Goal: Information Seeking & Learning: Learn about a topic

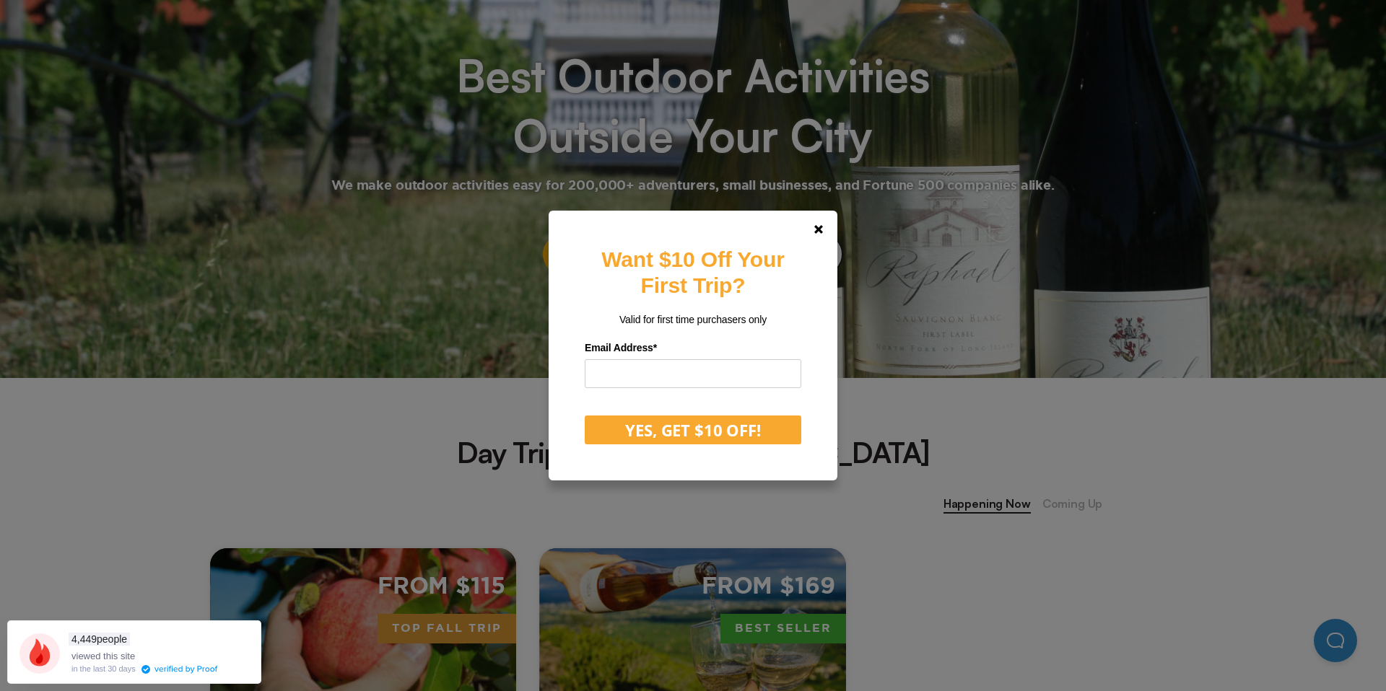
scroll to position [183, 0]
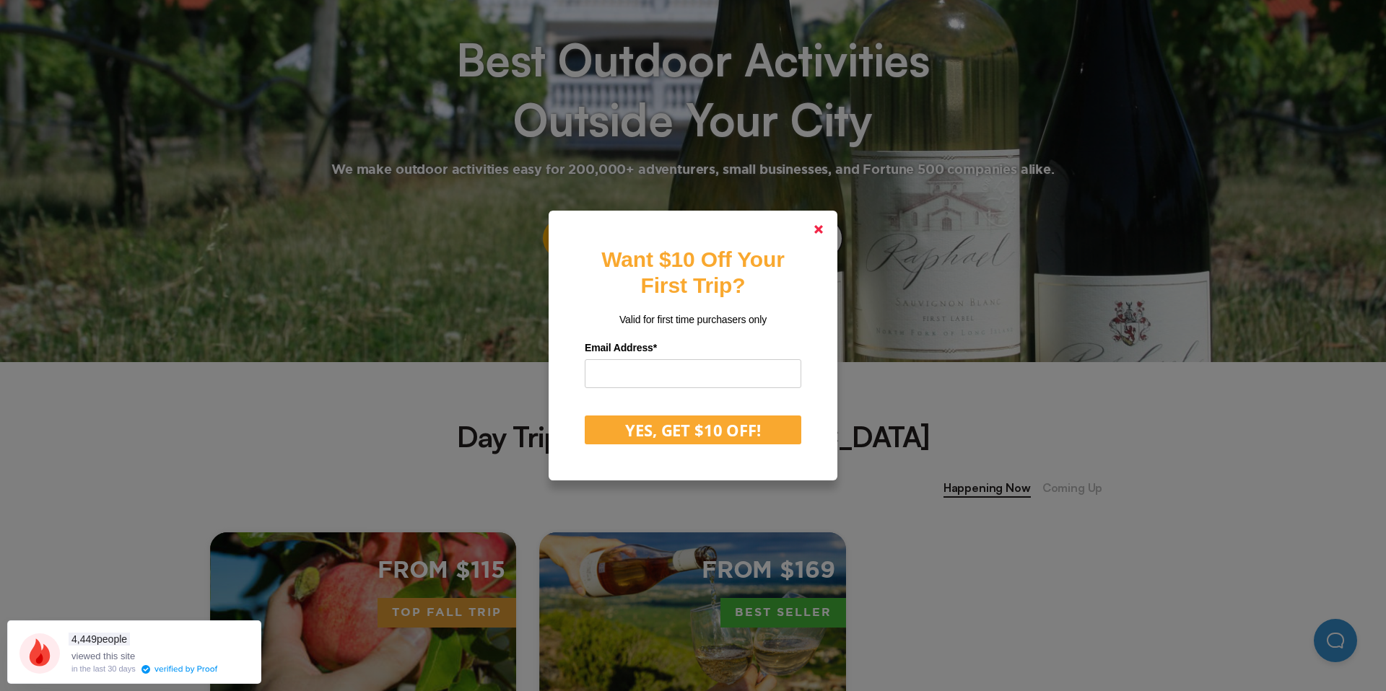
click at [821, 226] on polygon at bounding box center [818, 229] width 9 height 9
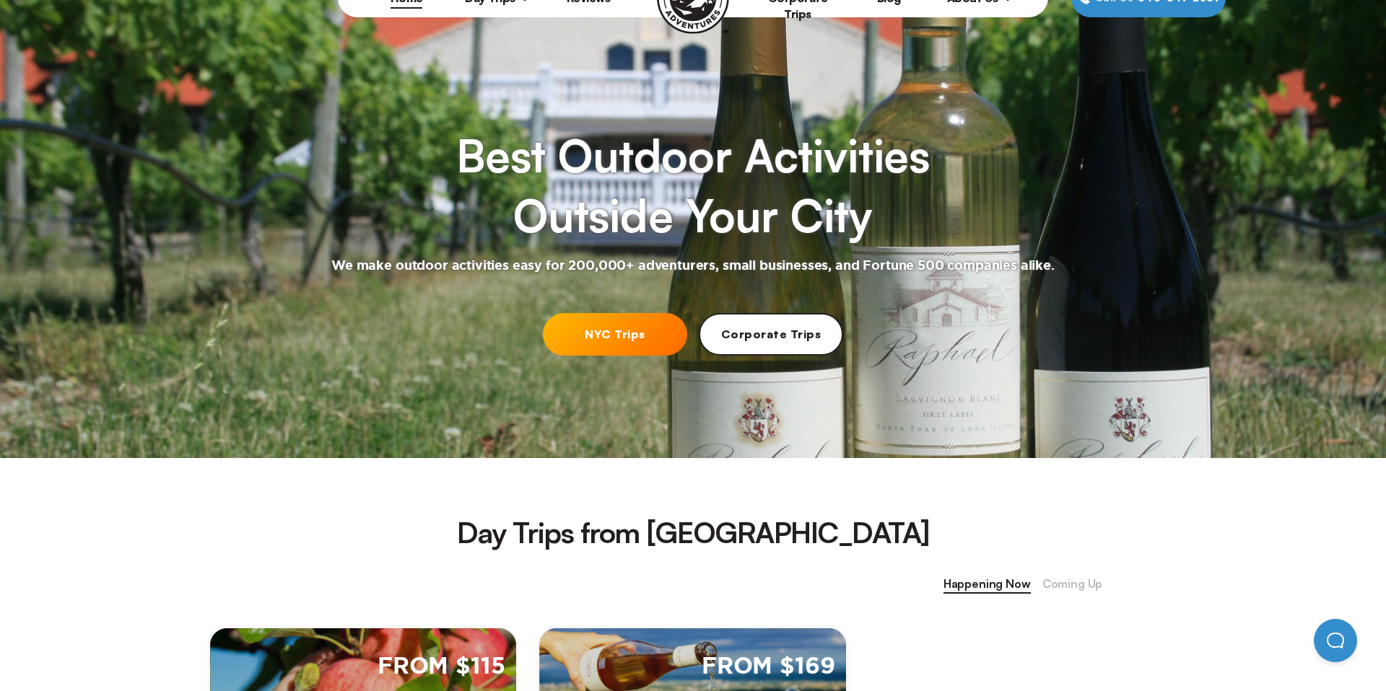
scroll to position [0, 0]
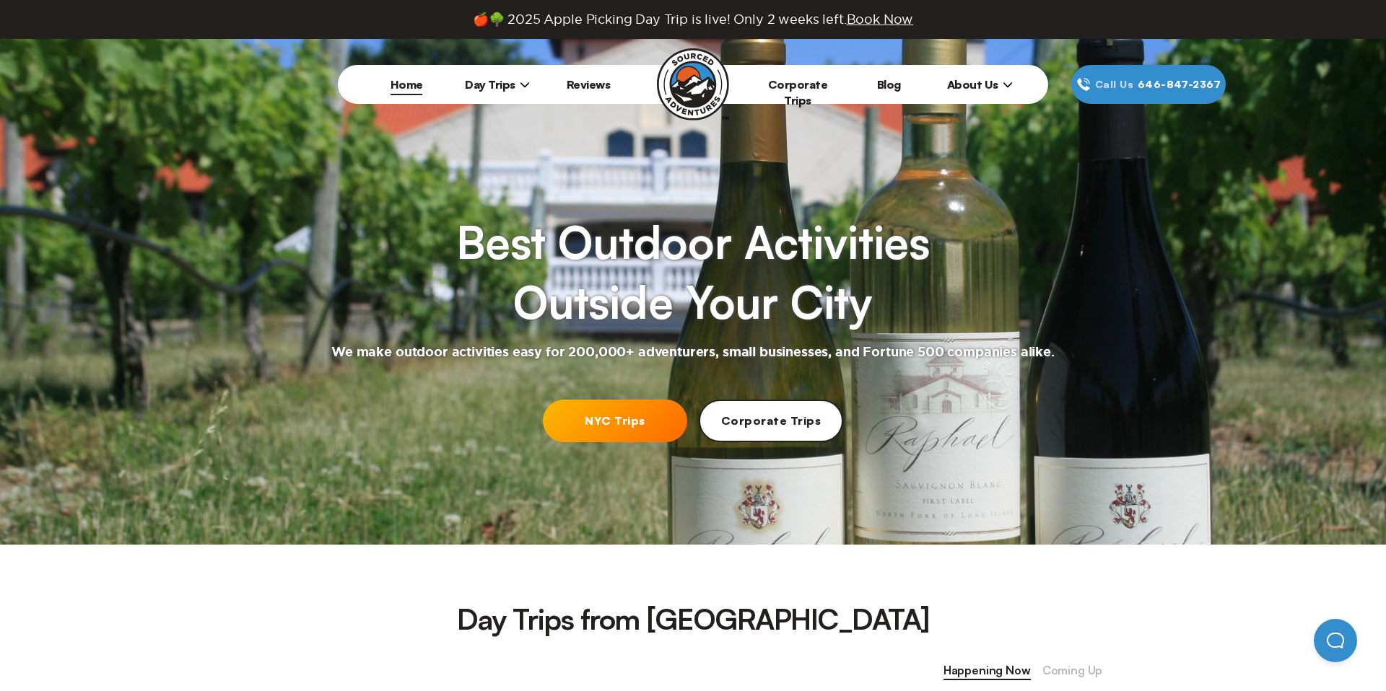
click at [521, 84] on icon at bounding box center [524, 84] width 9 height 5
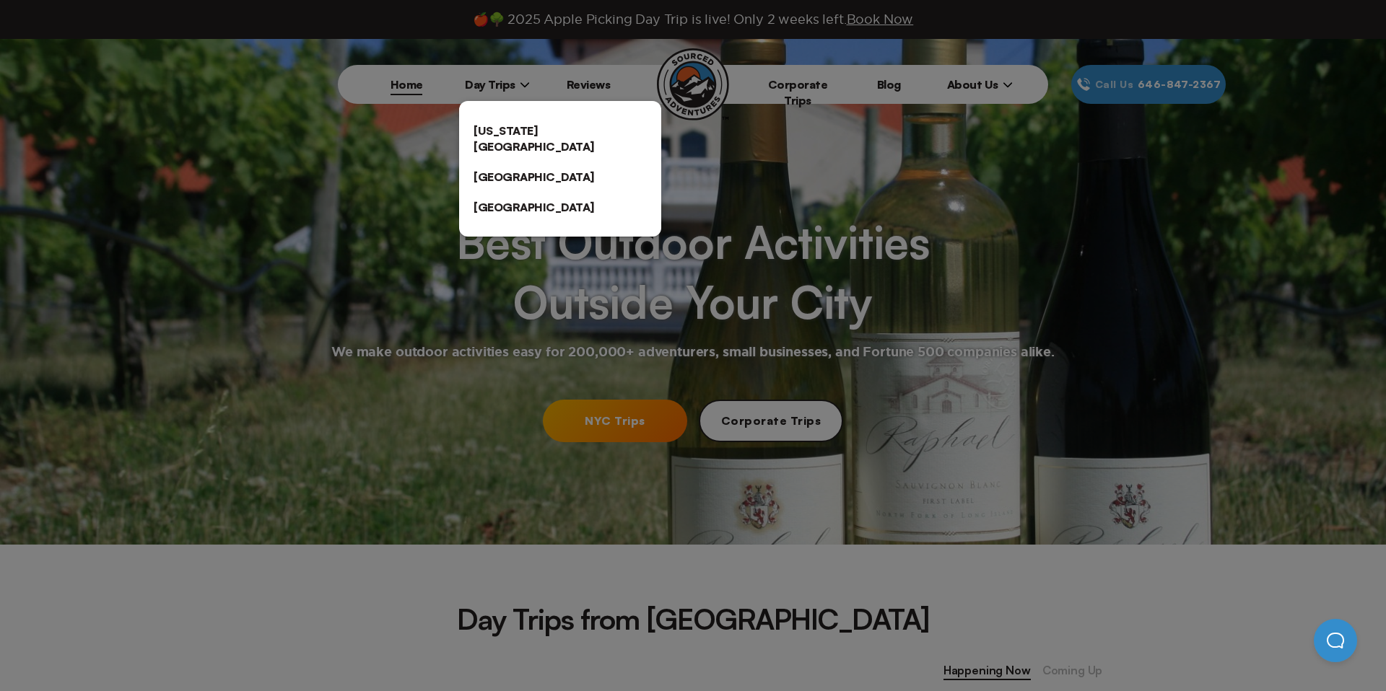
click at [551, 125] on link "[US_STATE][GEOGRAPHIC_DATA]" at bounding box center [560, 138] width 202 height 46
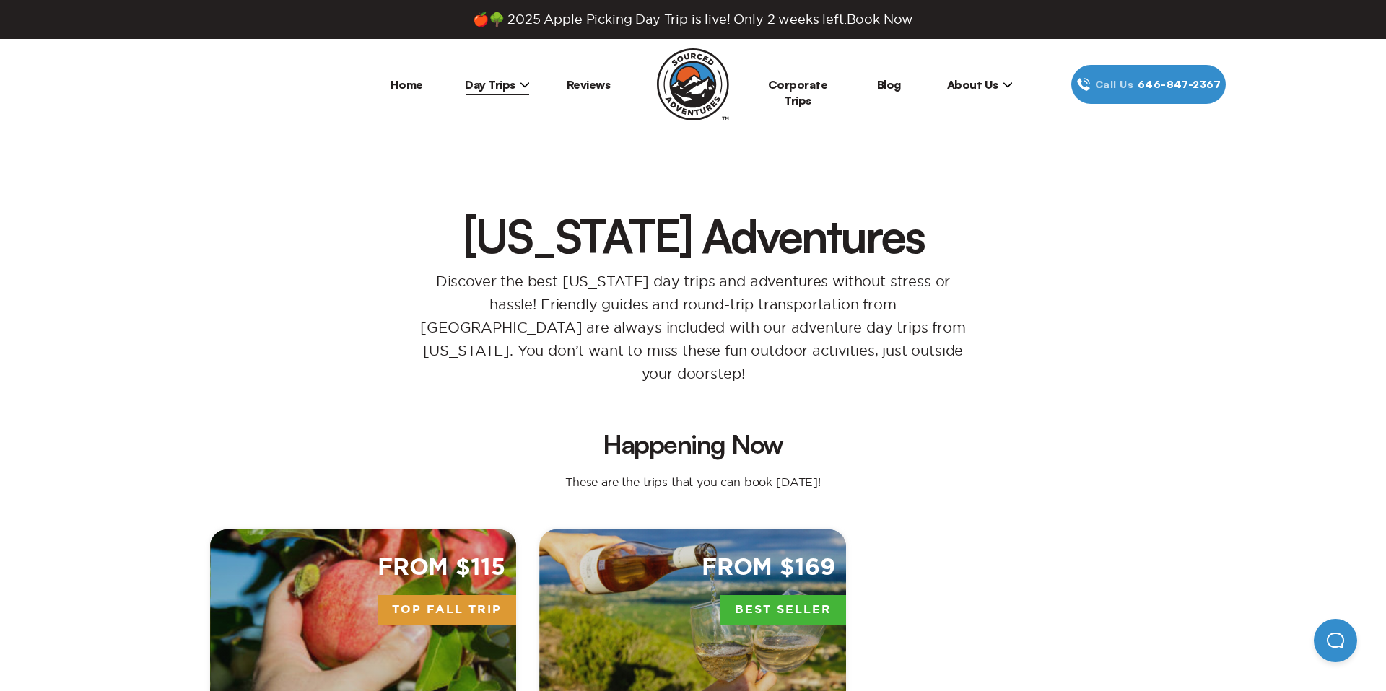
click at [784, 81] on link "Corporate Trips" at bounding box center [798, 92] width 60 height 30
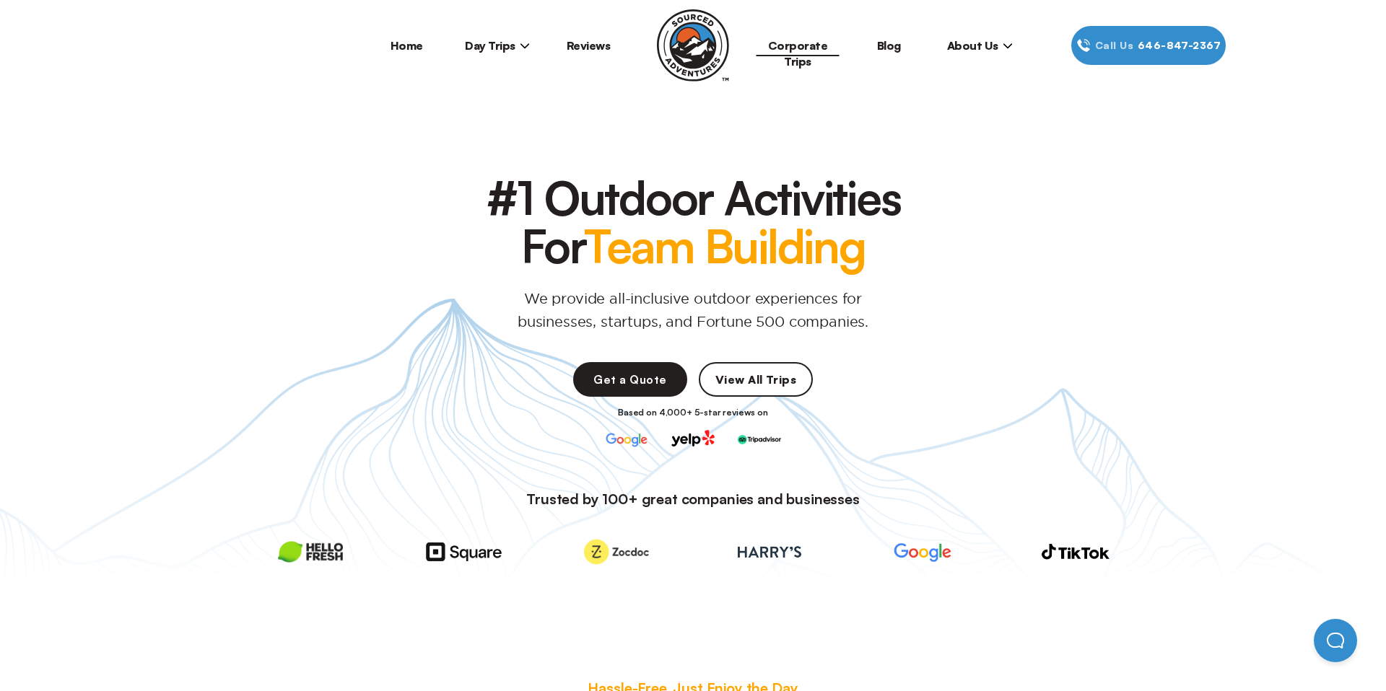
click at [578, 47] on link "Reviews" at bounding box center [589, 45] width 44 height 14
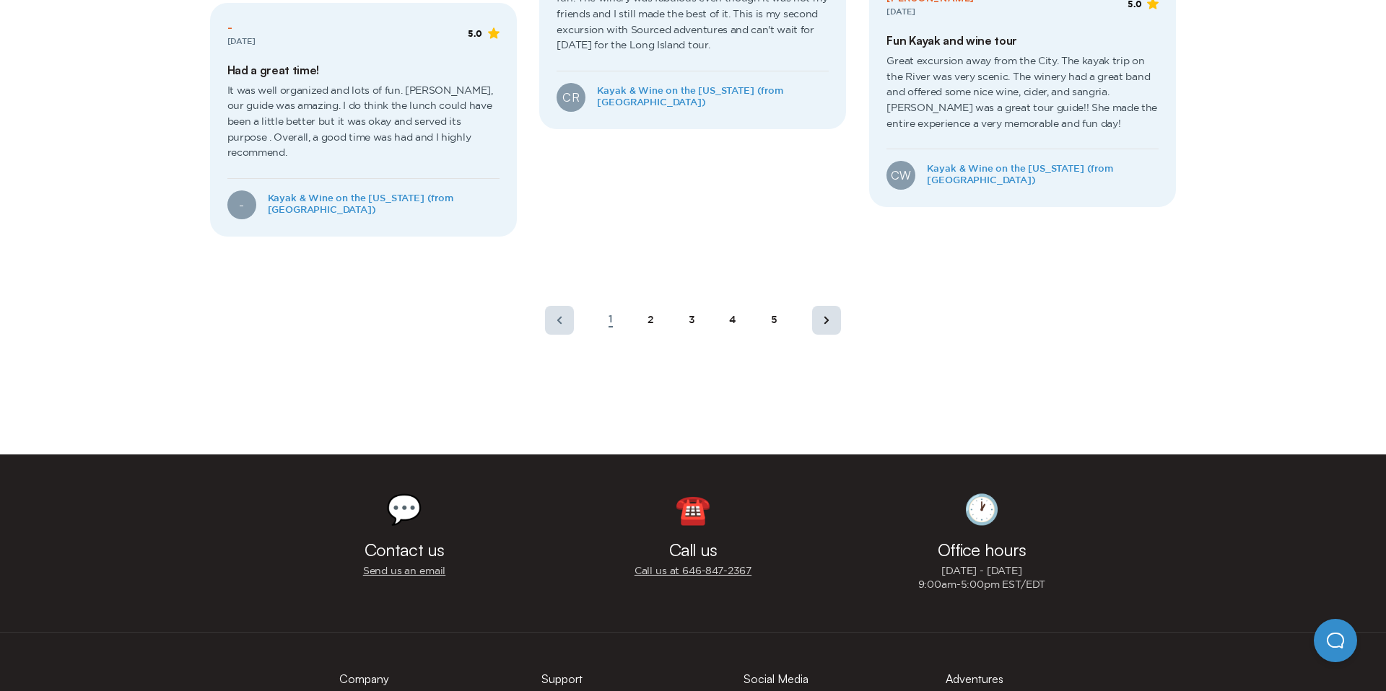
scroll to position [794, 0]
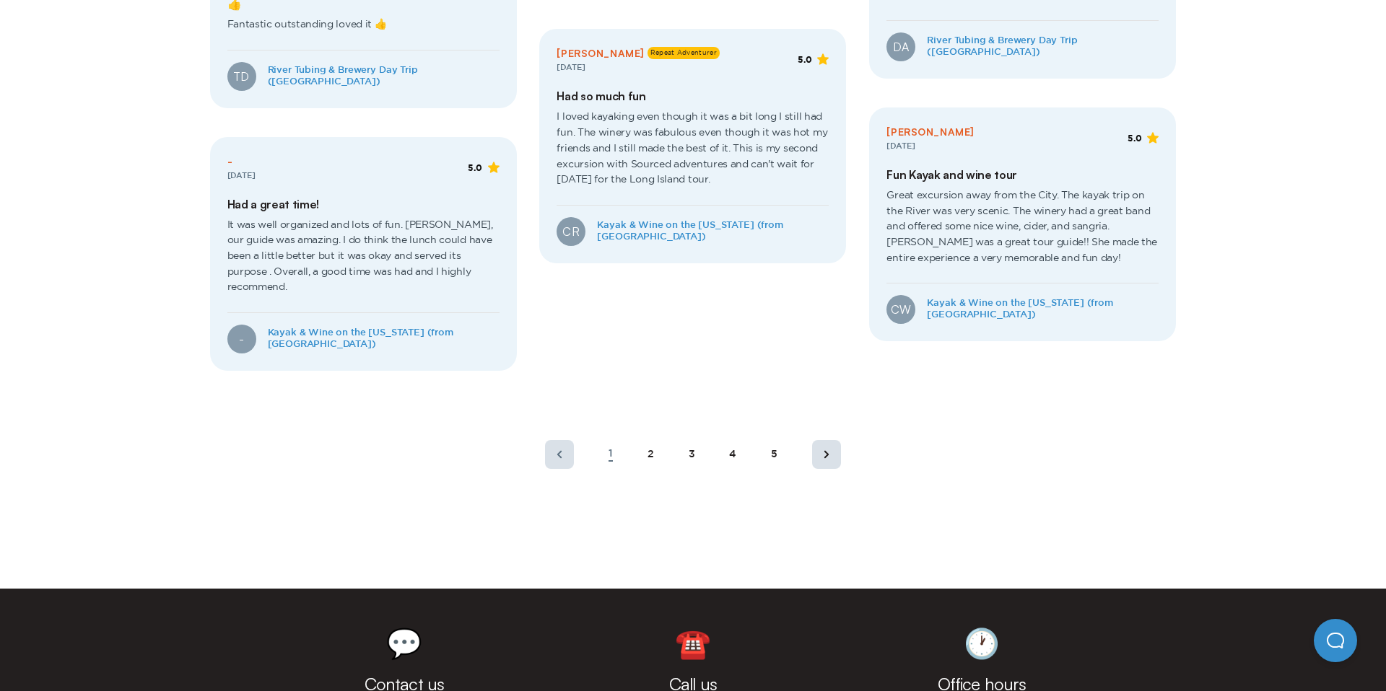
click at [610, 448] on div "1" at bounding box center [610, 455] width 4 height 14
click at [650, 449] on div "2" at bounding box center [650, 455] width 6 height 12
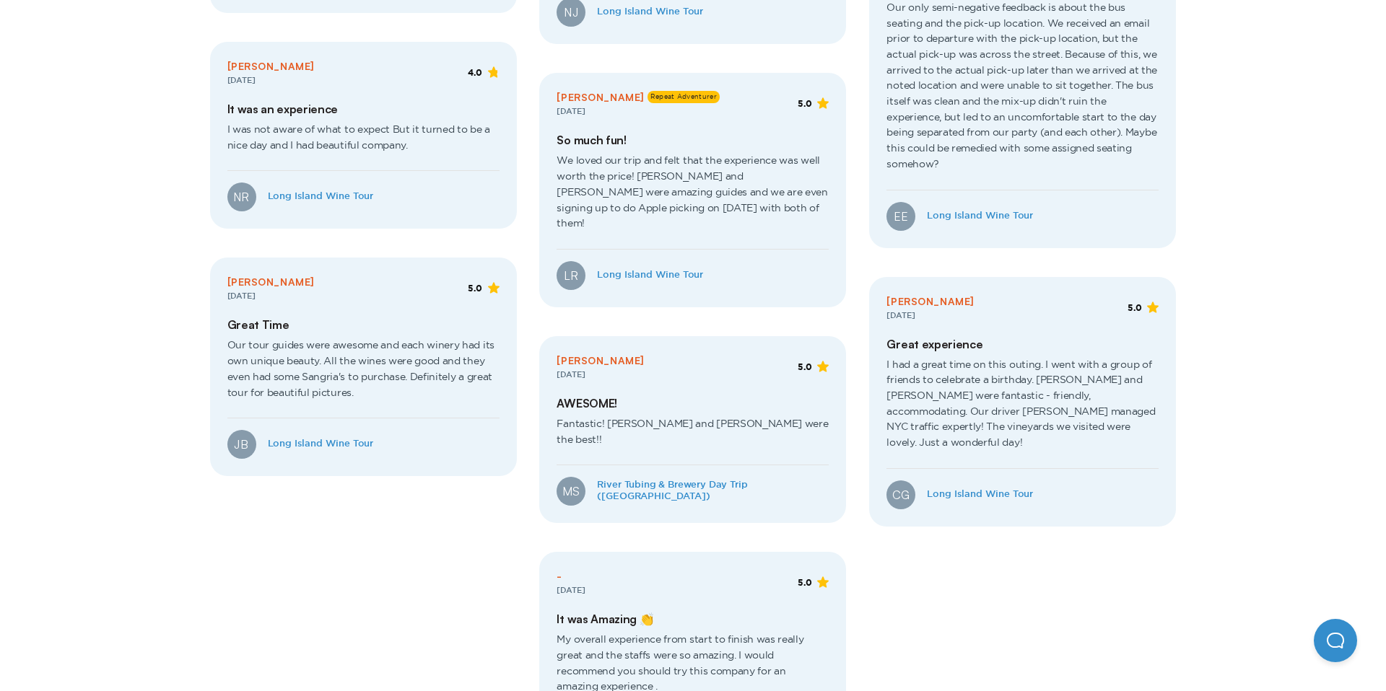
scroll to position [847, 0]
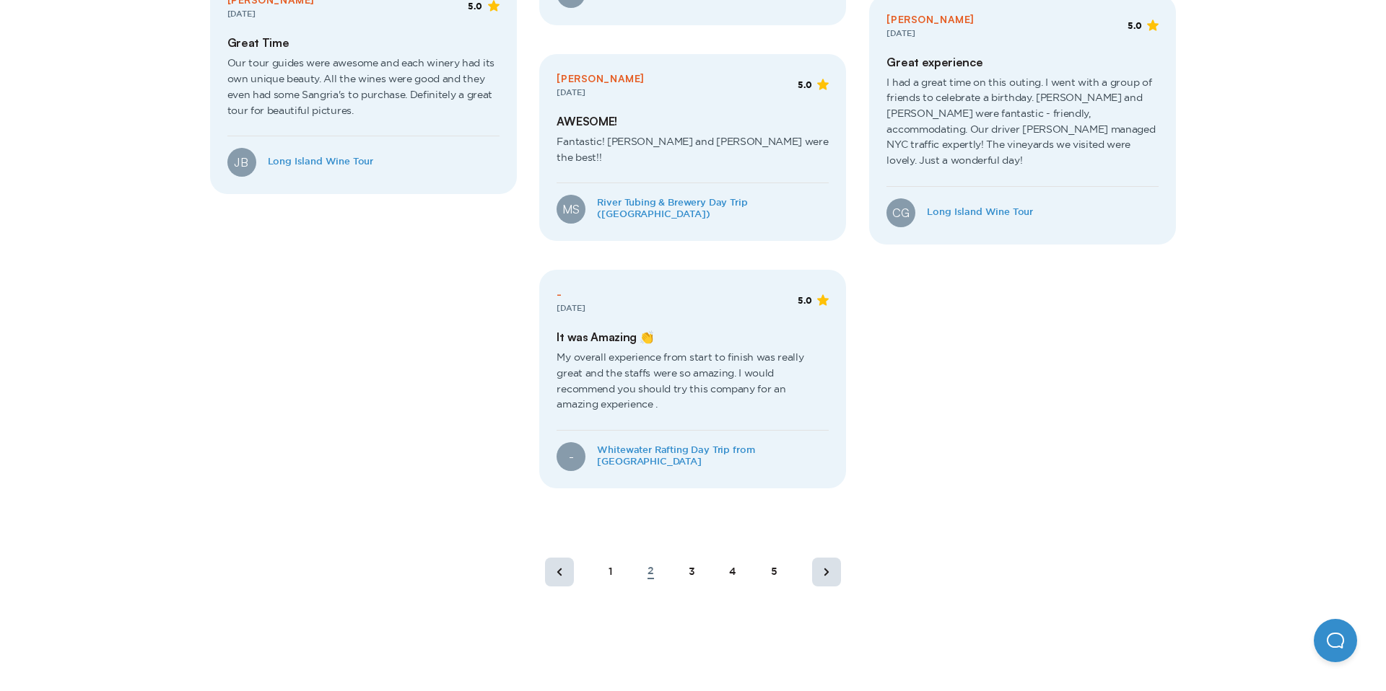
click at [685, 546] on div "1 2 3 4 5" at bounding box center [693, 572] width 331 height 52
click at [689, 567] on div "3" at bounding box center [692, 573] width 6 height 12
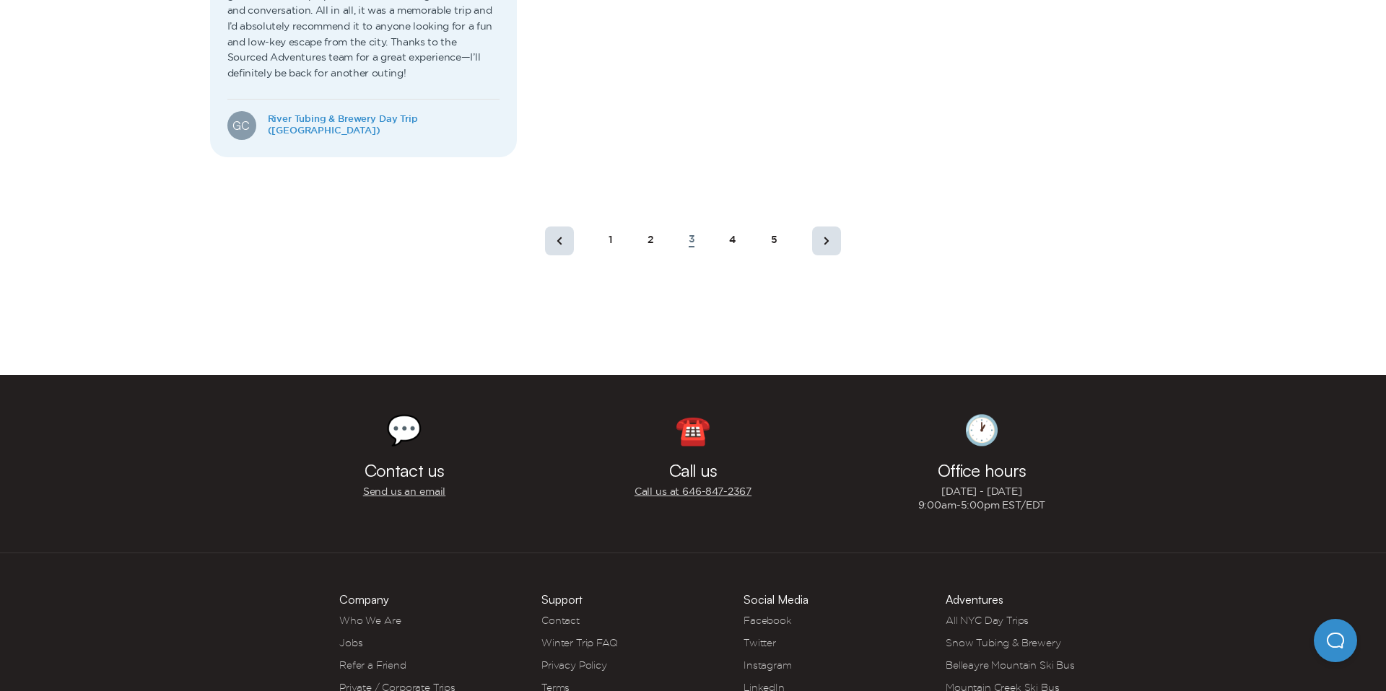
scroll to position [1060, 0]
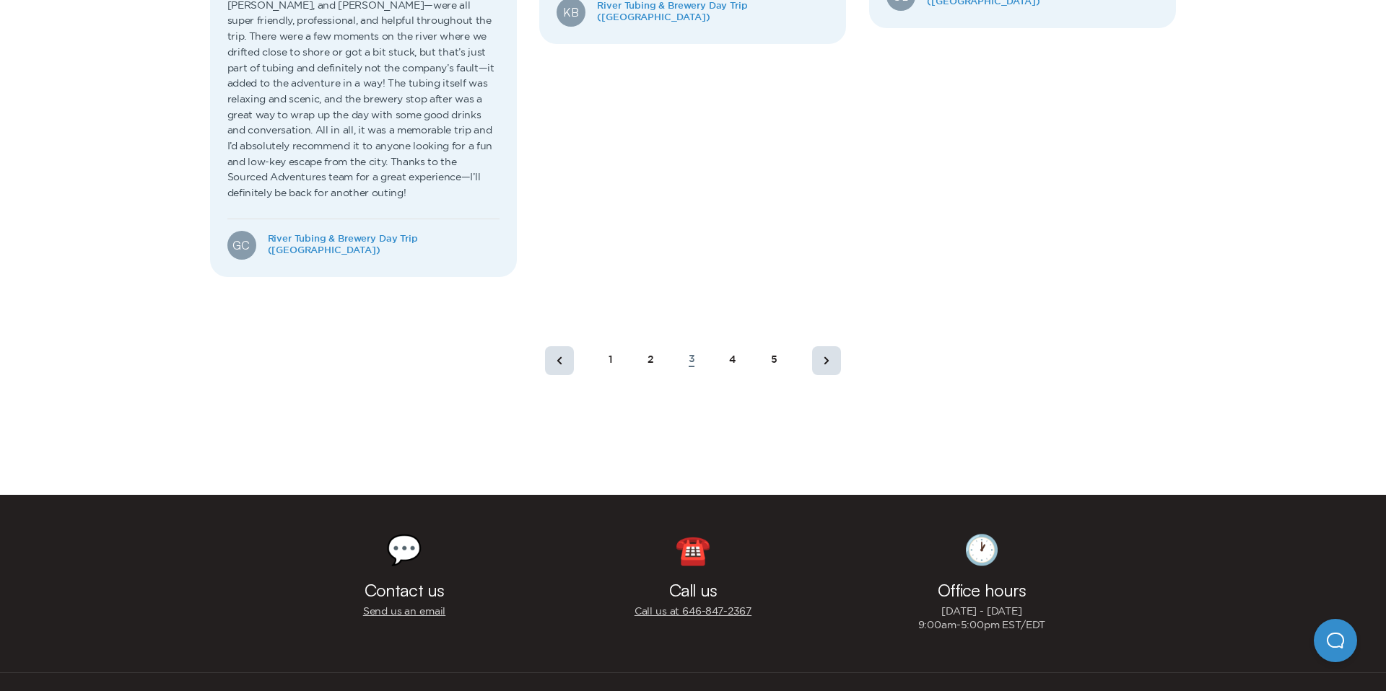
click at [778, 335] on div "1 2 3 4 5" at bounding box center [693, 361] width 331 height 52
click at [774, 354] on div "5" at bounding box center [774, 360] width 6 height 12
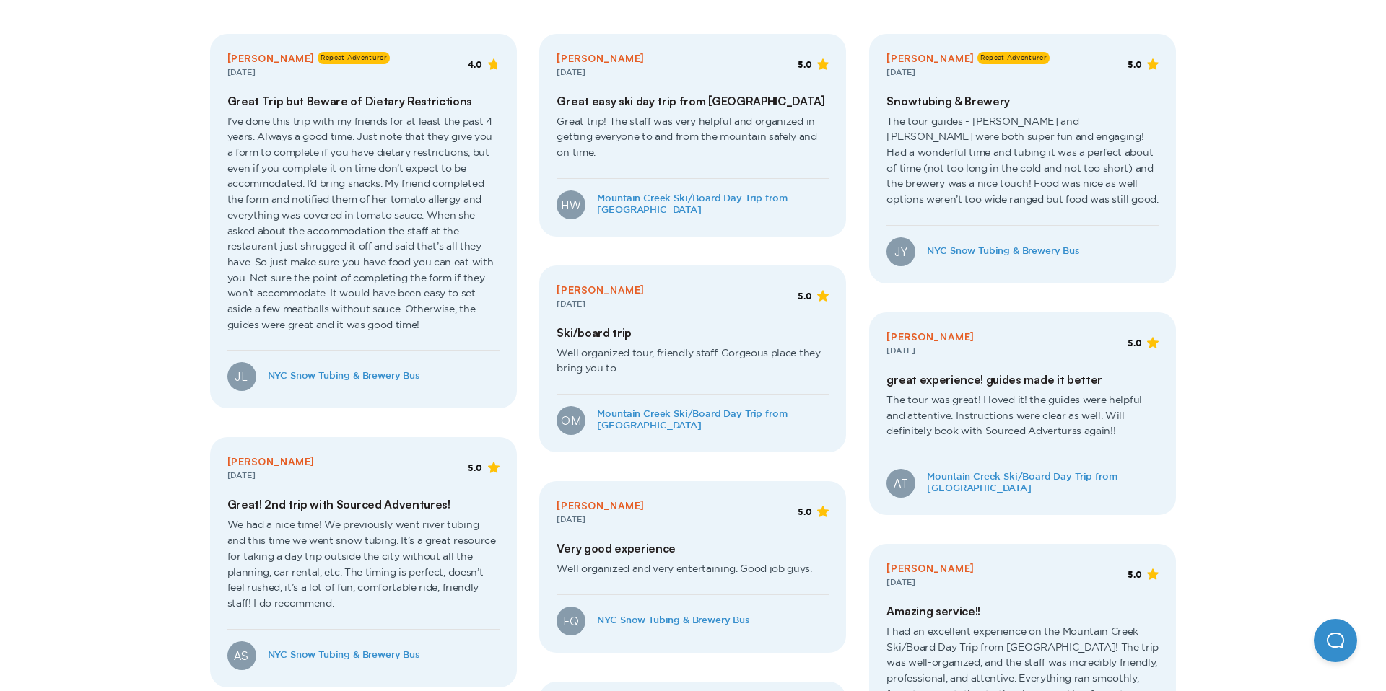
scroll to position [350, 0]
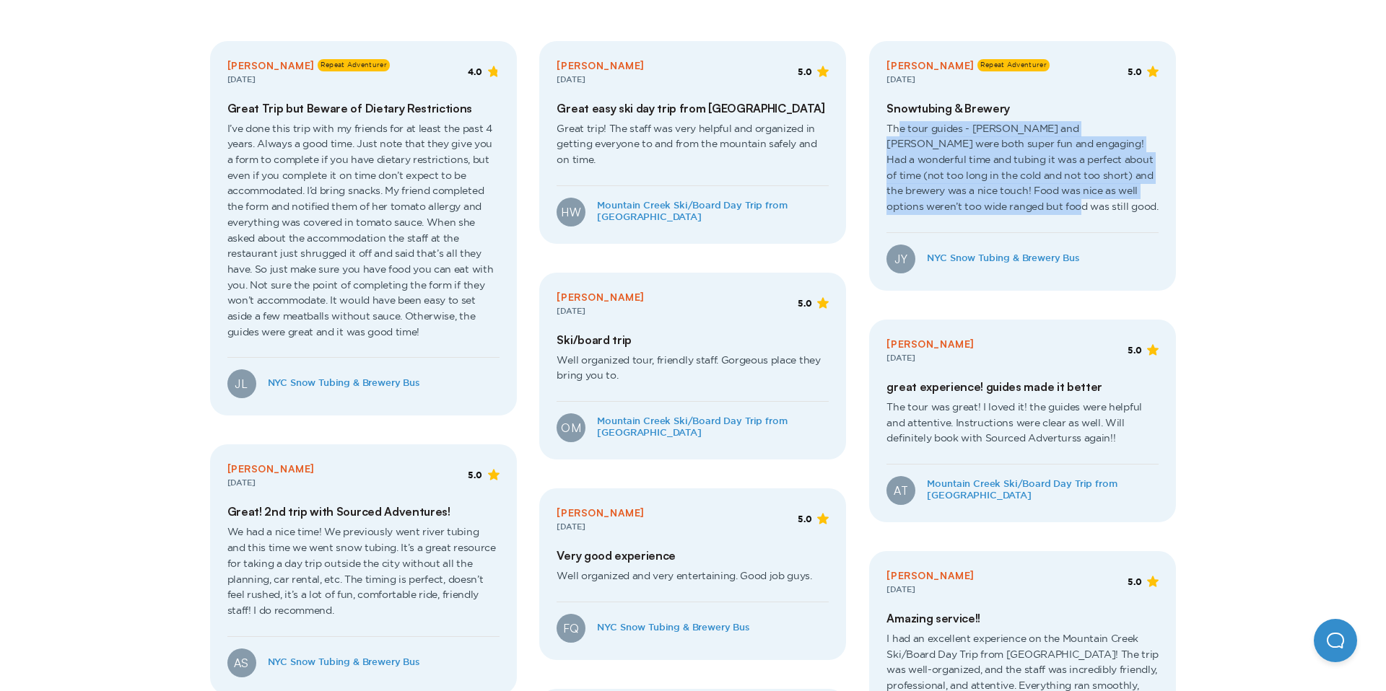
drag, startPoint x: 896, startPoint y: 128, endPoint x: 1019, endPoint y: 213, distance: 149.5
click at [1019, 214] on span "The tour guides - [PERSON_NAME] and [PERSON_NAME] were both super fun and engag…" at bounding box center [1022, 173] width 272 height 117
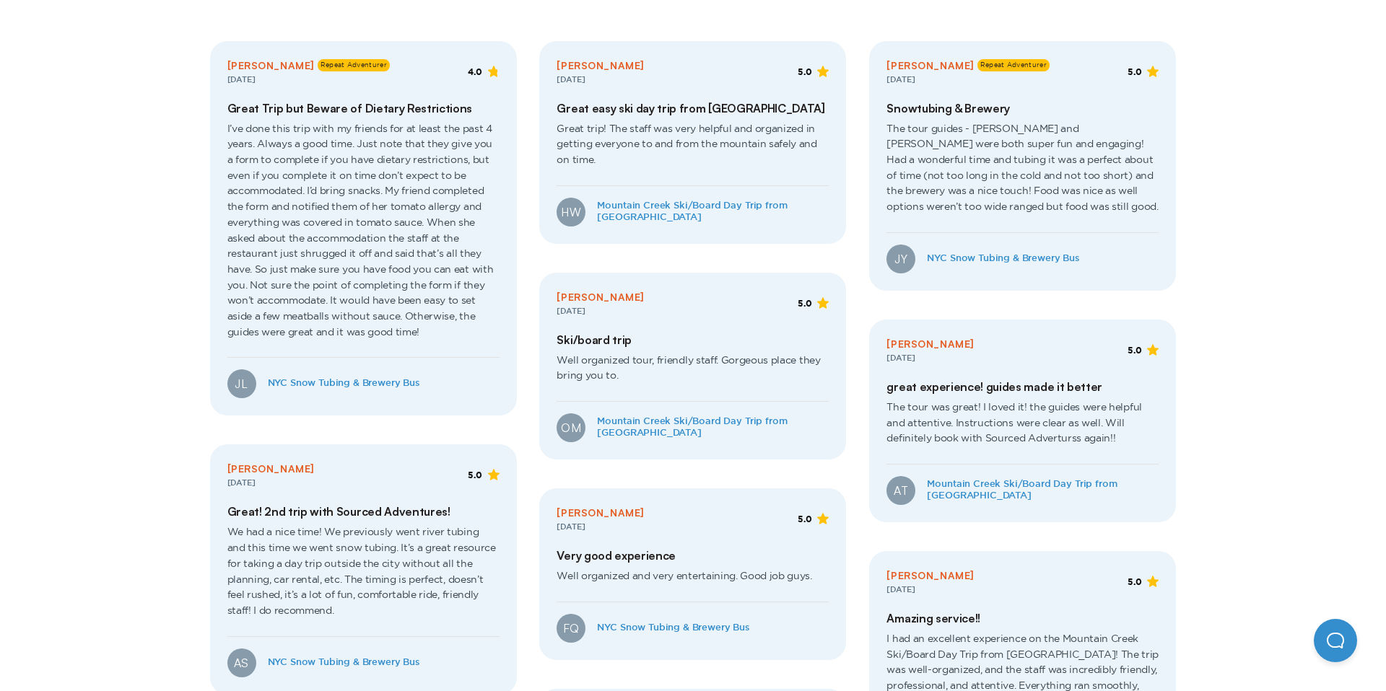
click at [971, 137] on span "The tour guides - [PERSON_NAME] and [PERSON_NAME] were both super fun and engag…" at bounding box center [1022, 173] width 272 height 117
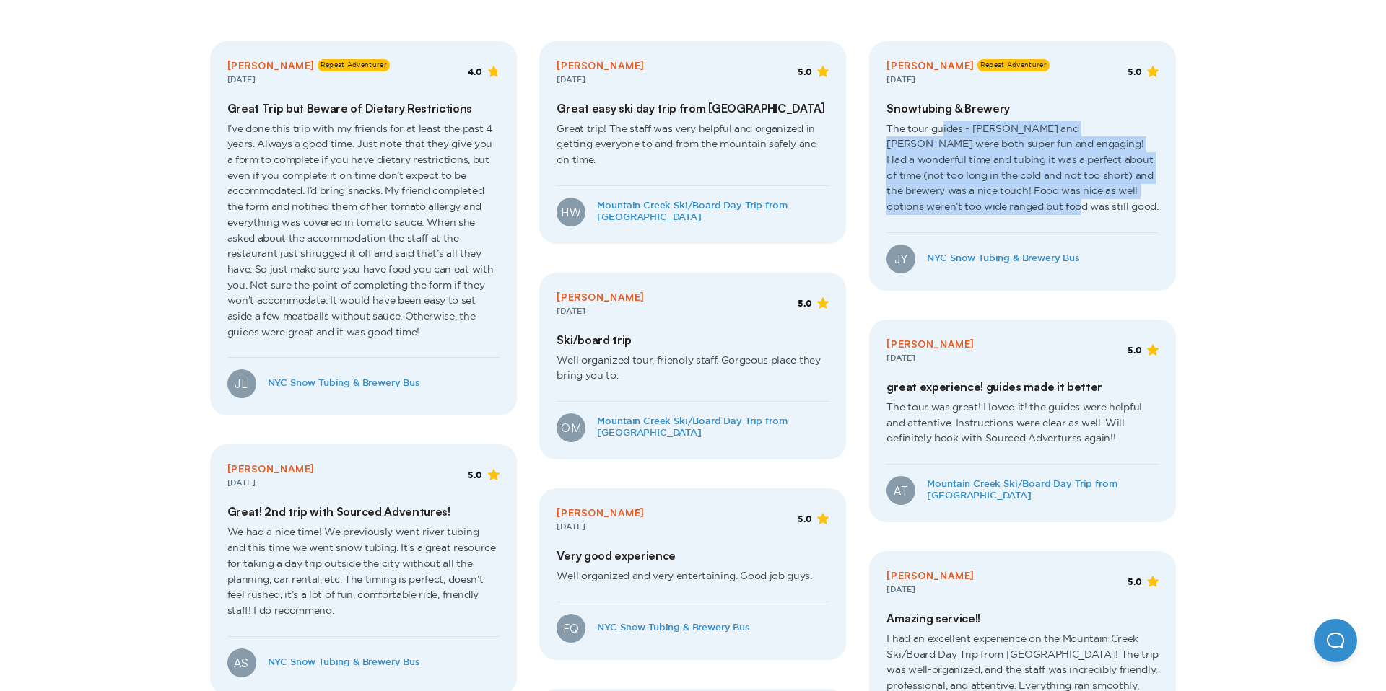
drag, startPoint x: 941, startPoint y: 130, endPoint x: 1057, endPoint y: 218, distance: 145.2
click at [1057, 218] on span "The tour guides - [PERSON_NAME] and [PERSON_NAME] were both super fun and engag…" at bounding box center [1022, 173] width 272 height 117
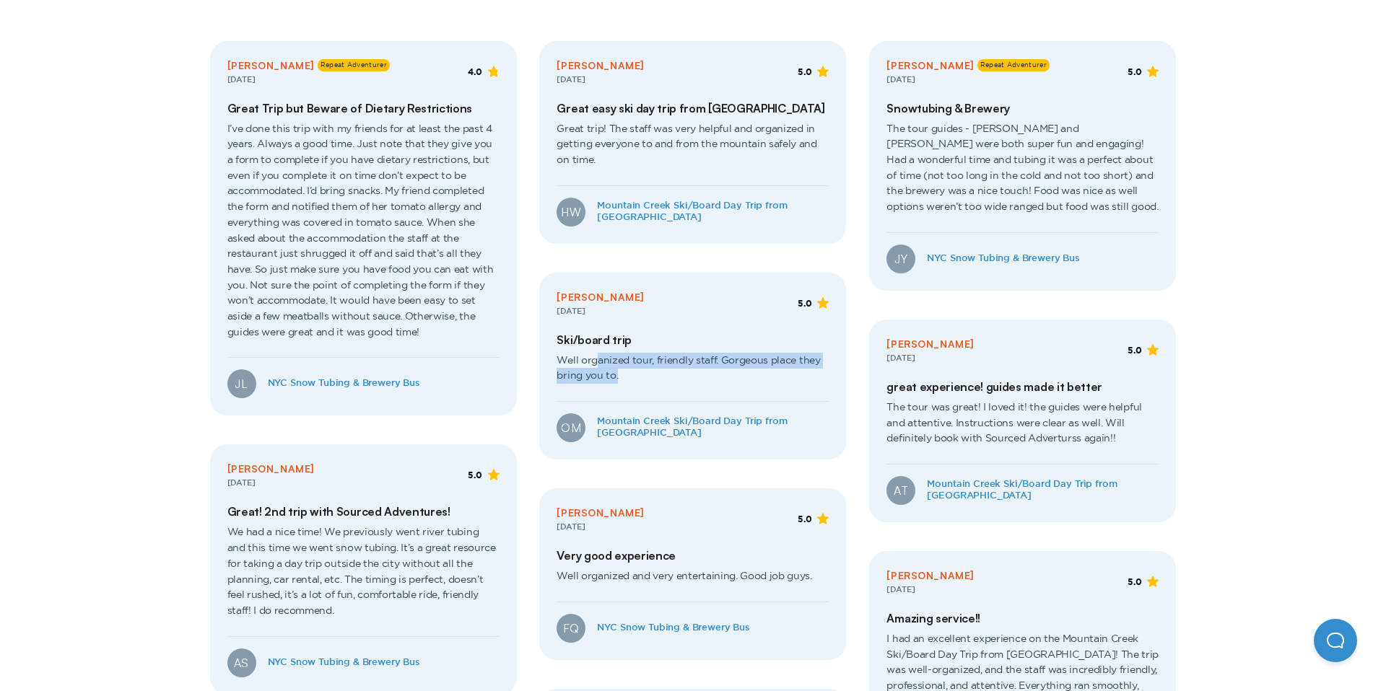
drag, startPoint x: 594, startPoint y: 362, endPoint x: 754, endPoint y: 399, distance: 164.6
click at [755, 400] on div "Ski/board trip Well organized tour, friendly staff. Gorgeous place they bring y…" at bounding box center [692, 367] width 272 height 69
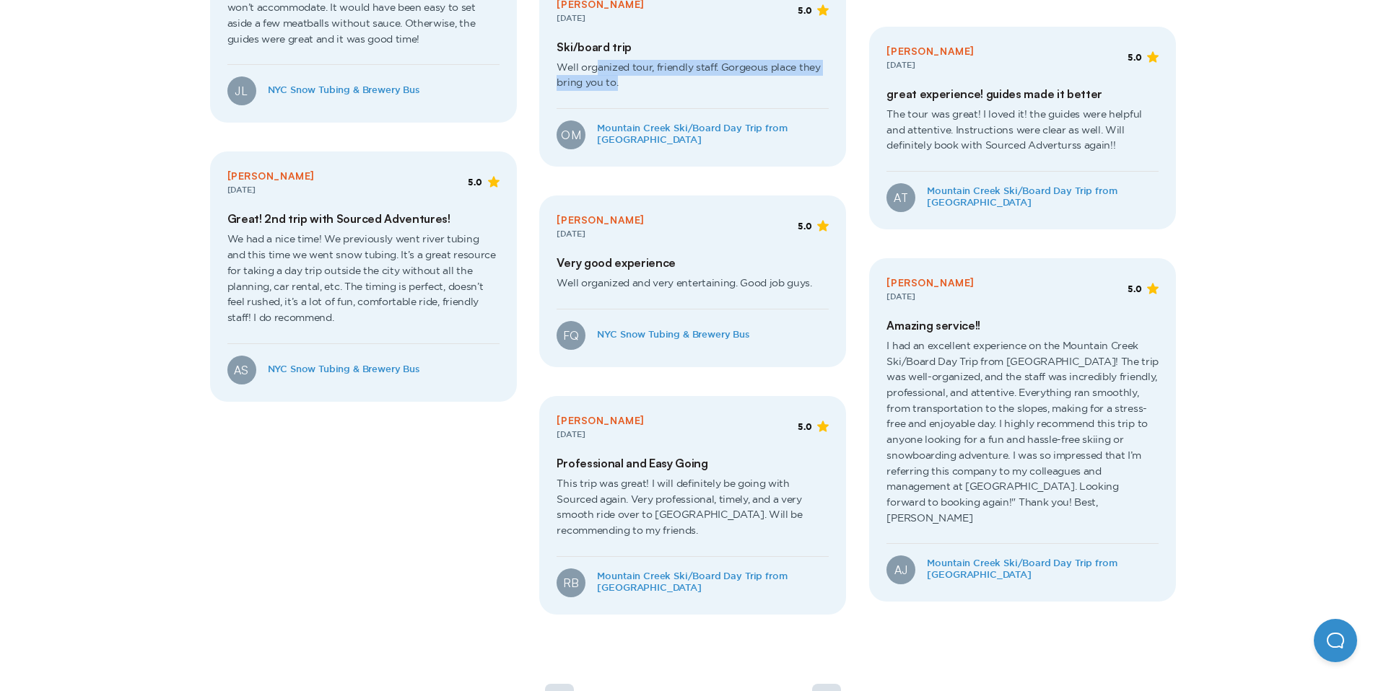
scroll to position [651, 0]
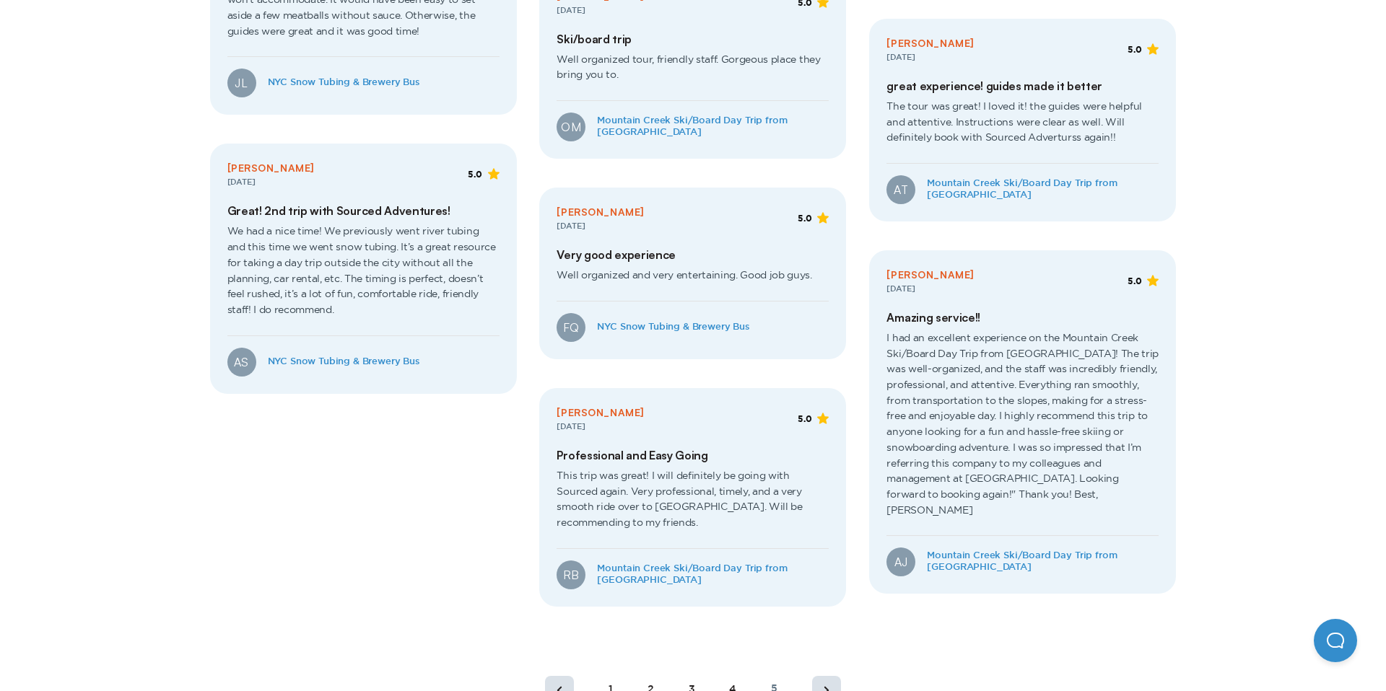
click at [703, 119] on div "OM Mountain Creek Ski/Board Day Trip from [GEOGRAPHIC_DATA]" at bounding box center [692, 127] width 272 height 29
click at [702, 124] on link "Mountain Creek Ski/Board Day Trip from [GEOGRAPHIC_DATA]" at bounding box center [713, 126] width 232 height 23
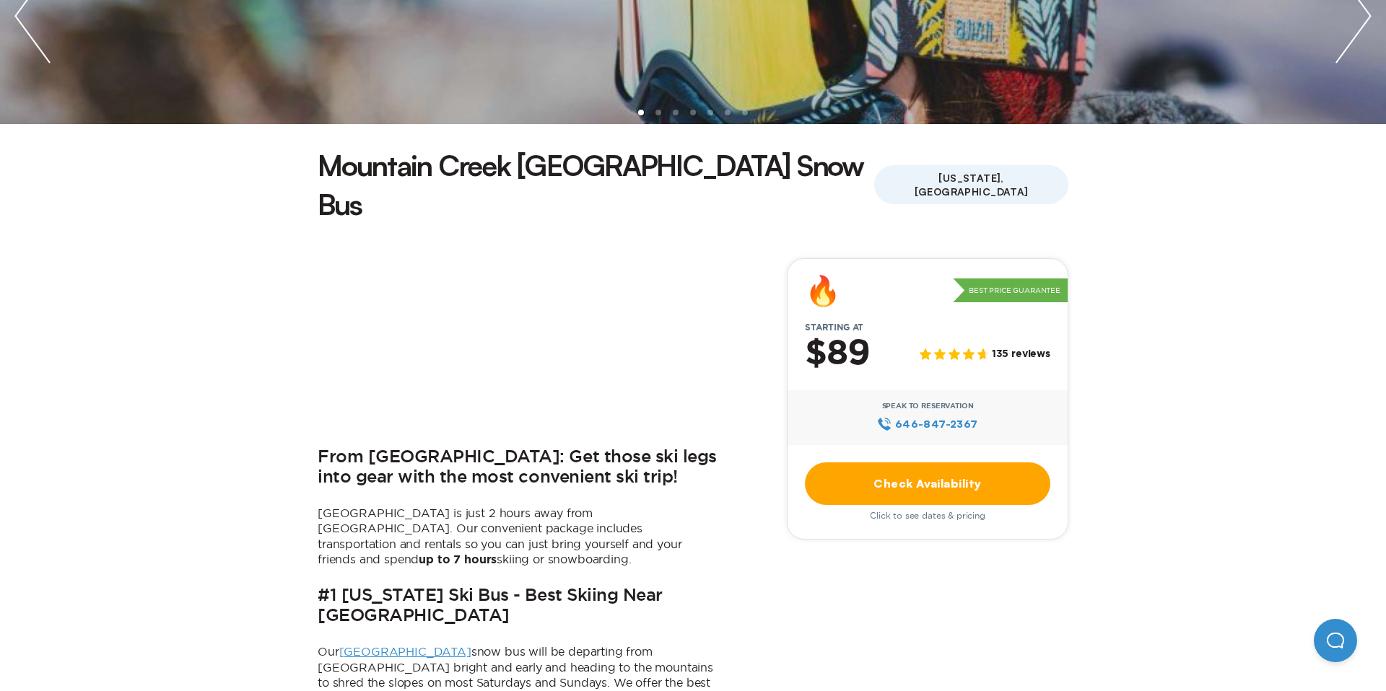
scroll to position [284, 0]
